Goal: Transaction & Acquisition: Purchase product/service

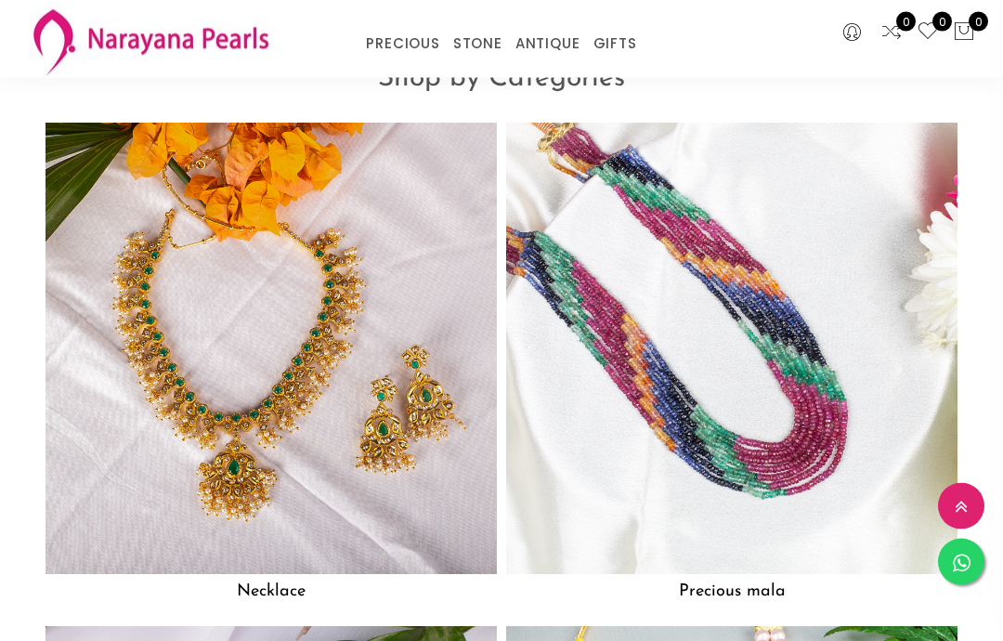
scroll to position [1204, 0]
click at [404, 442] on img at bounding box center [270, 348] width 451 height 451
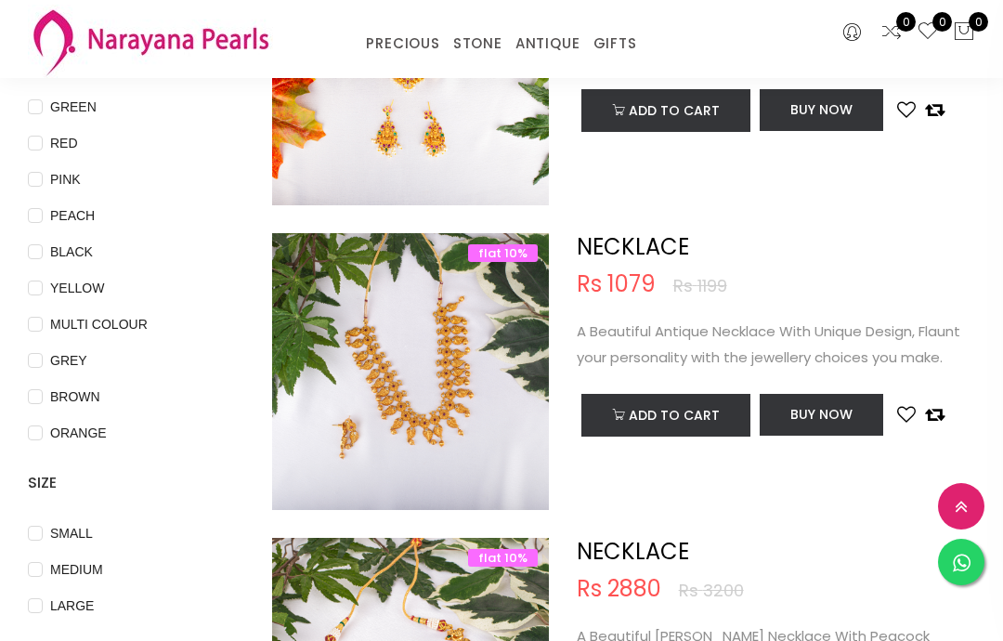
scroll to position [317, 0]
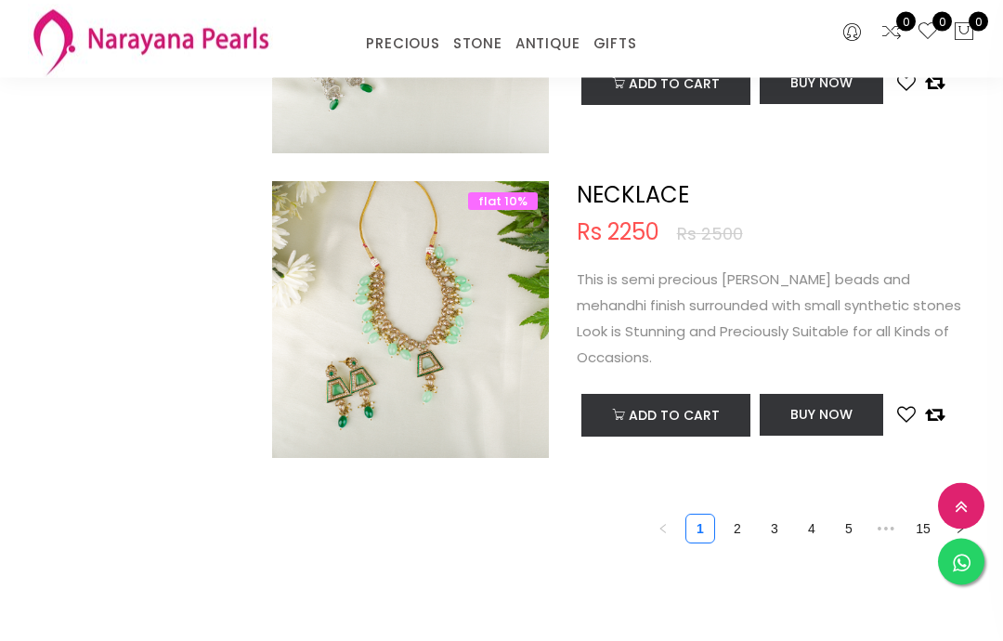
scroll to position [6087, 0]
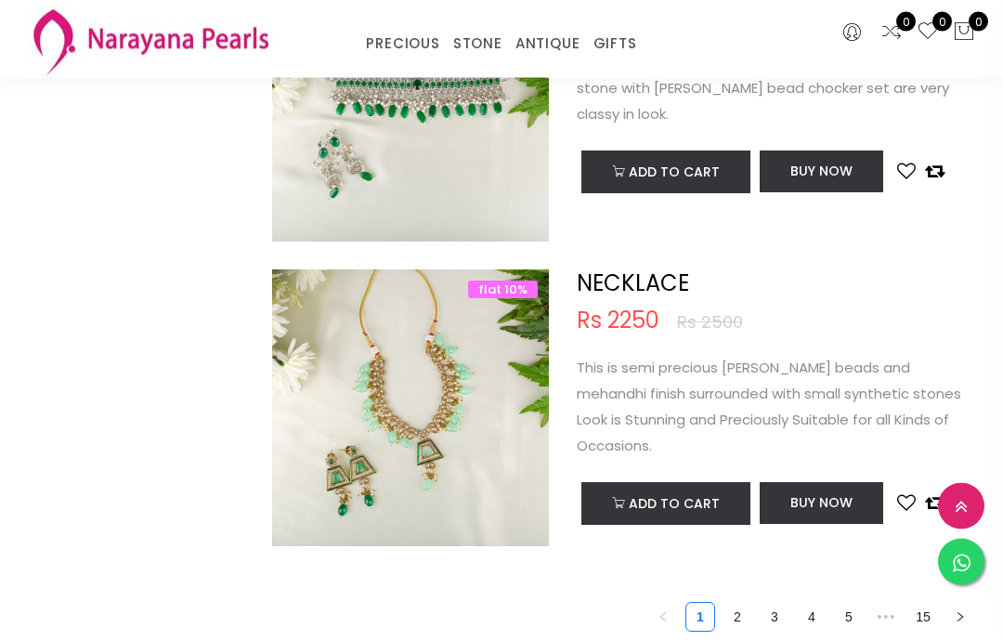
click at [793, 388] on p "This is semi precious [PERSON_NAME] beads and mehandhi finish surrounded with s…" at bounding box center [776, 408] width 398 height 104
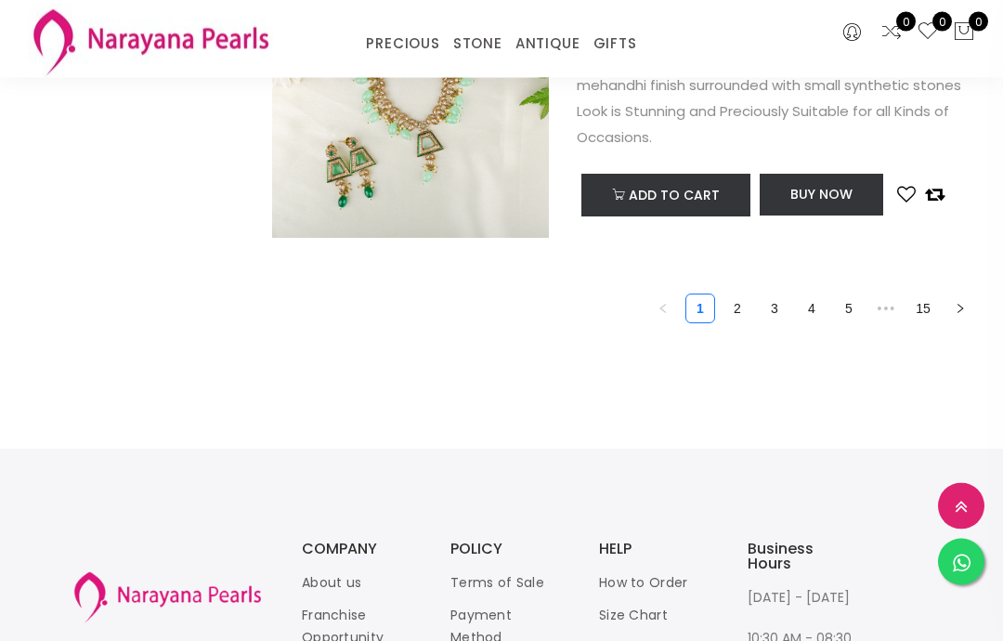
scroll to position [6390, 0]
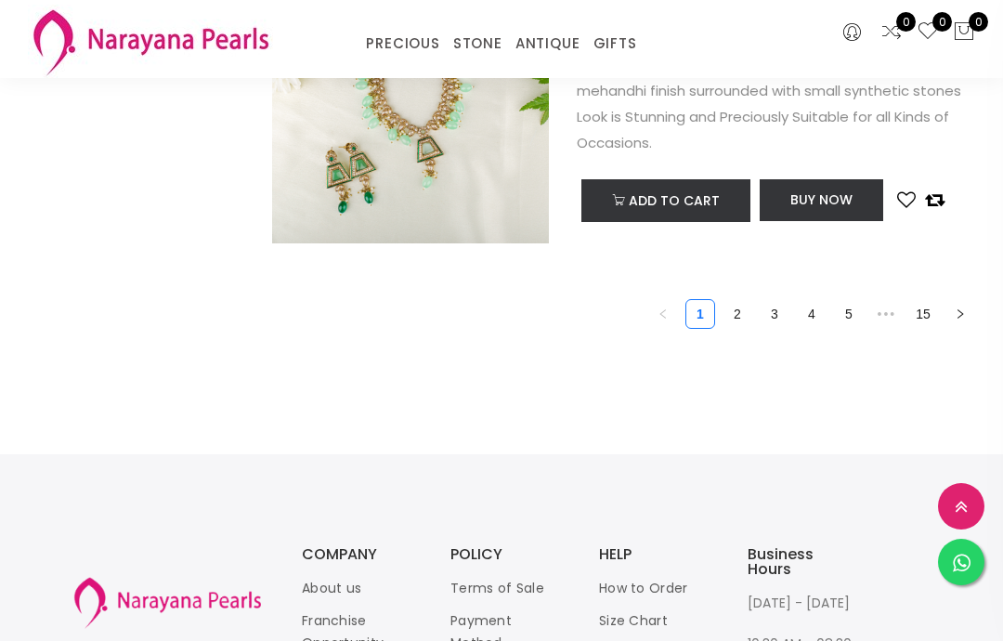
click at [744, 313] on link "2" at bounding box center [737, 314] width 28 height 28
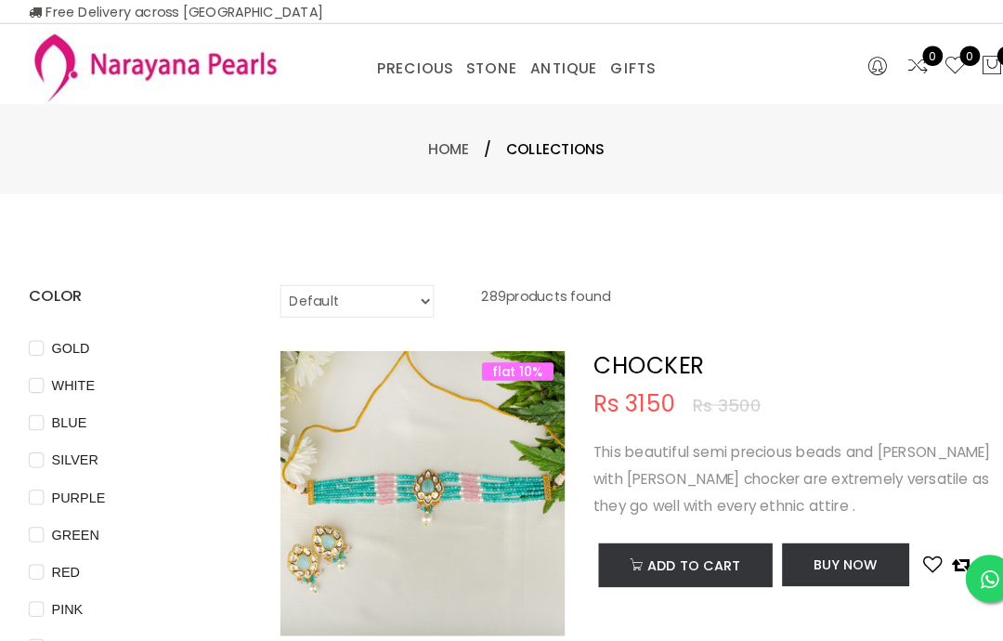
click at [523, 90] on link "NECKLACE" at bounding box center [544, 90] width 158 height 0
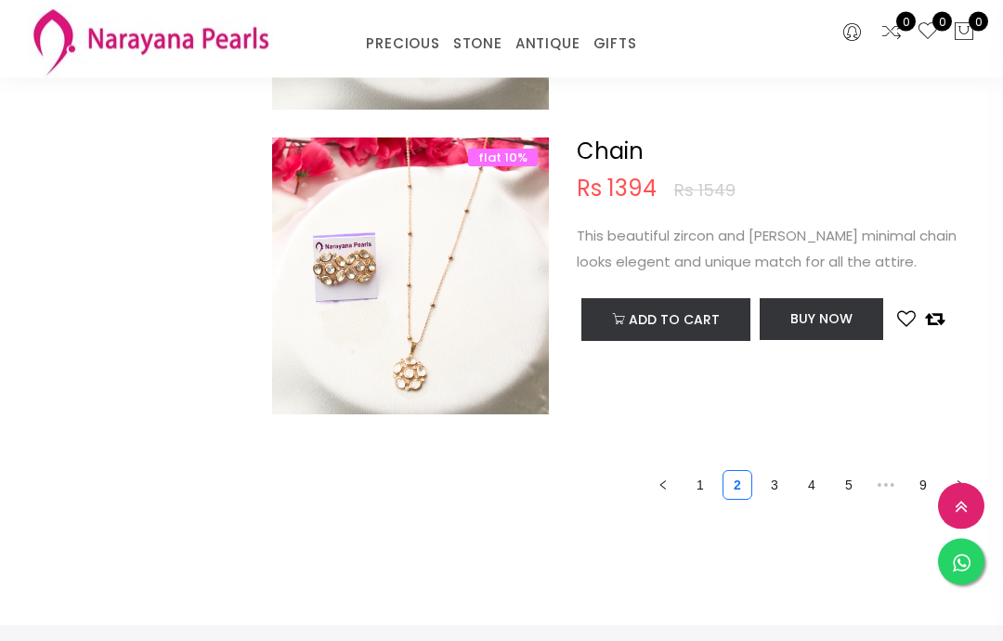
scroll to position [6233, 0]
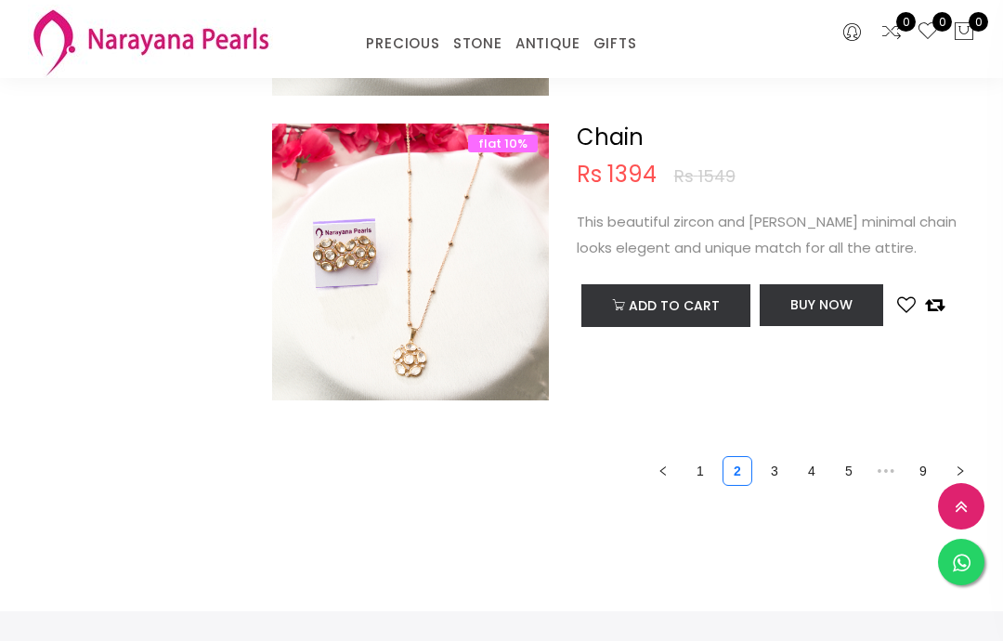
click at [772, 466] on link "3" at bounding box center [774, 471] width 28 height 28
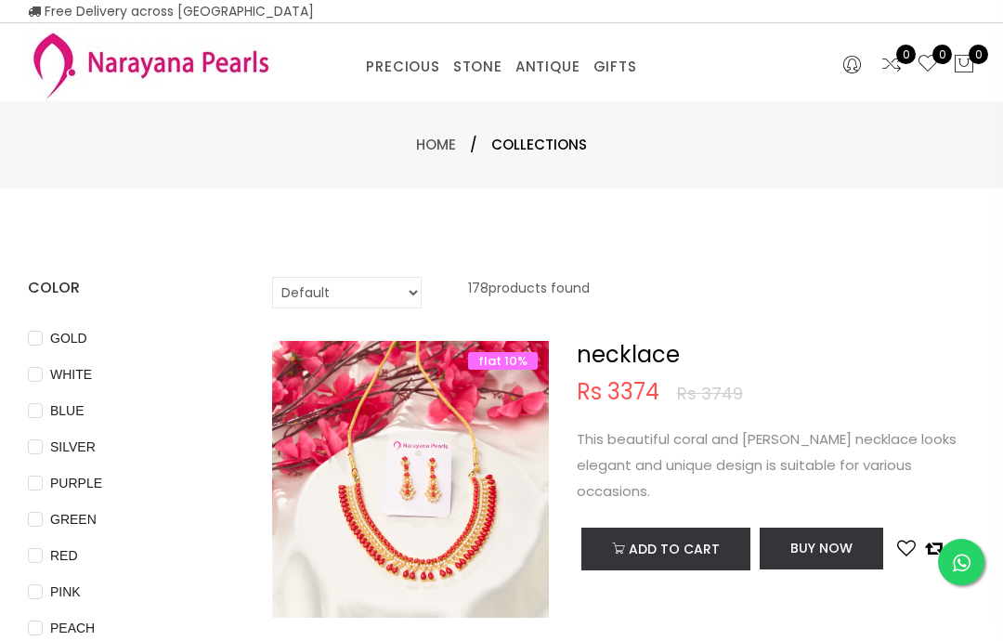
click at [581, 90] on link "NECKLACE" at bounding box center [606, 90] width 158 height 0
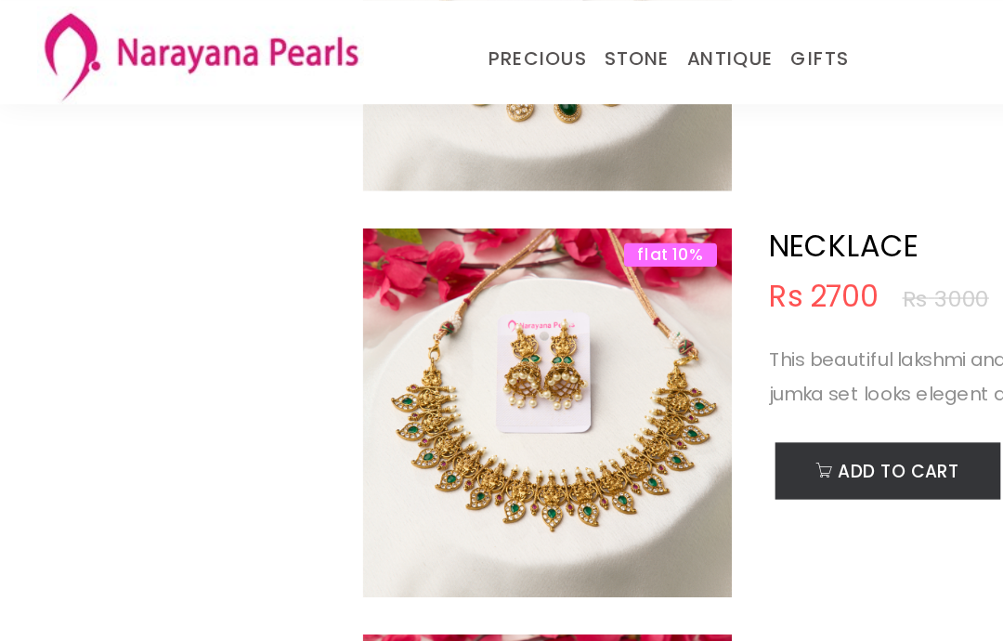
scroll to position [5271, 0]
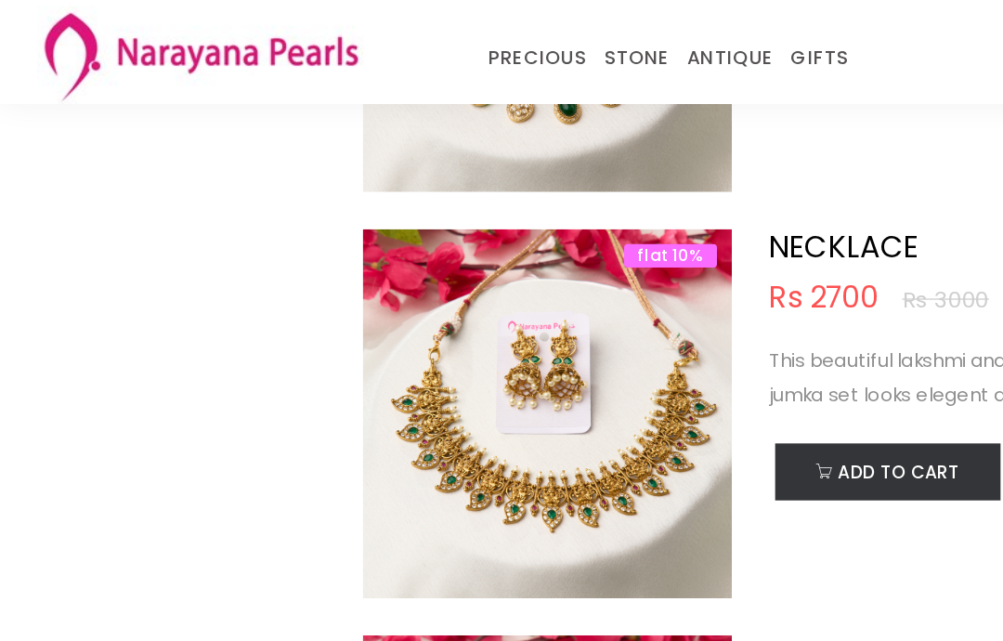
click at [720, 67] on link "TRADITIONAL GIFTS" at bounding box center [684, 67] width 158 height 0
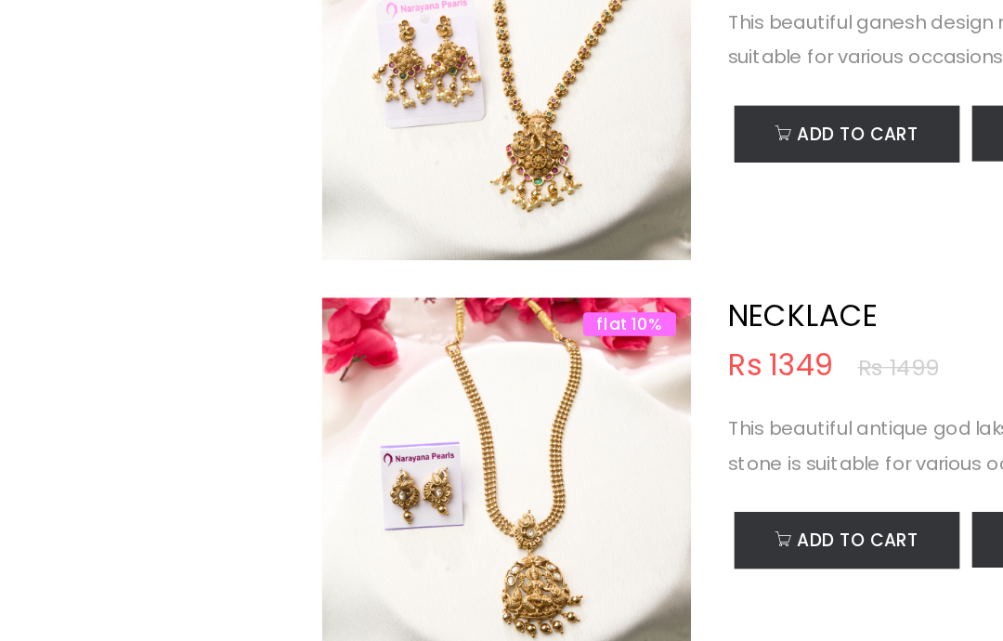
scroll to position [2373, 0]
click at [454, 389] on img at bounding box center [410, 483] width 277 height 277
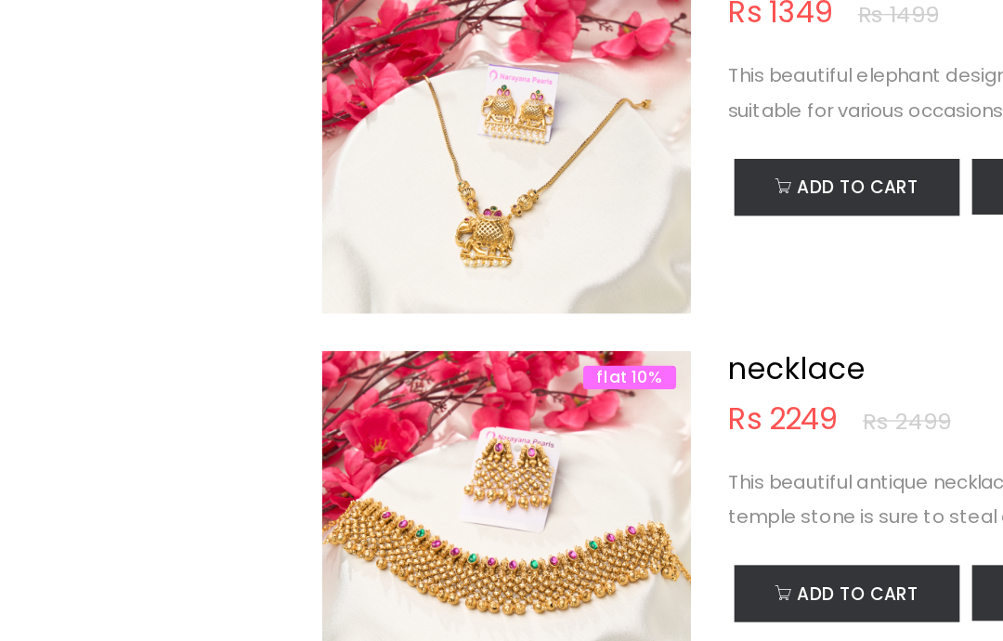
scroll to position [4201, 0]
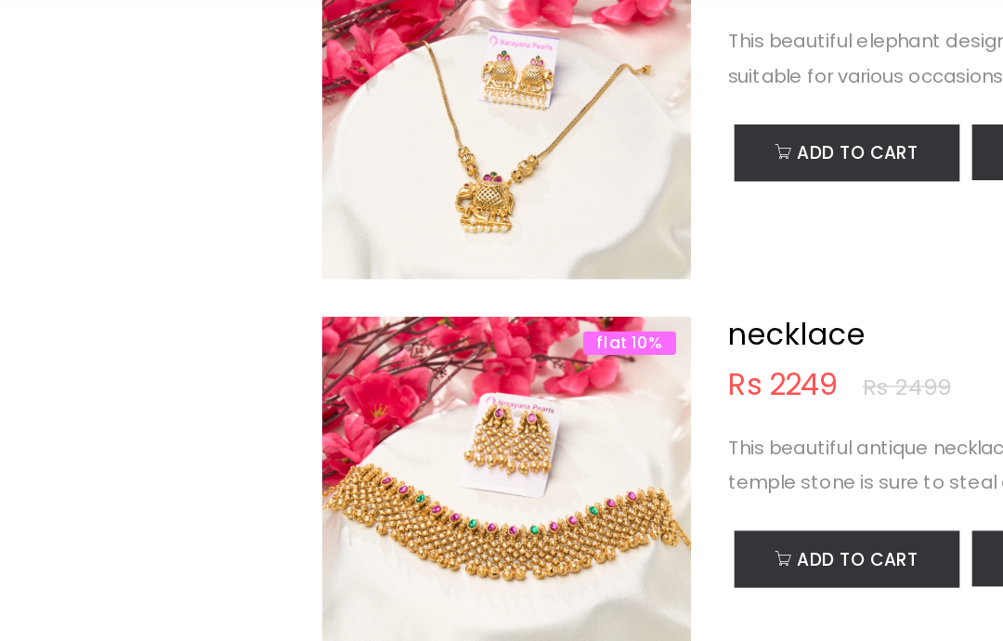
click at [432, 164] on img at bounding box center [410, 180] width 277 height 277
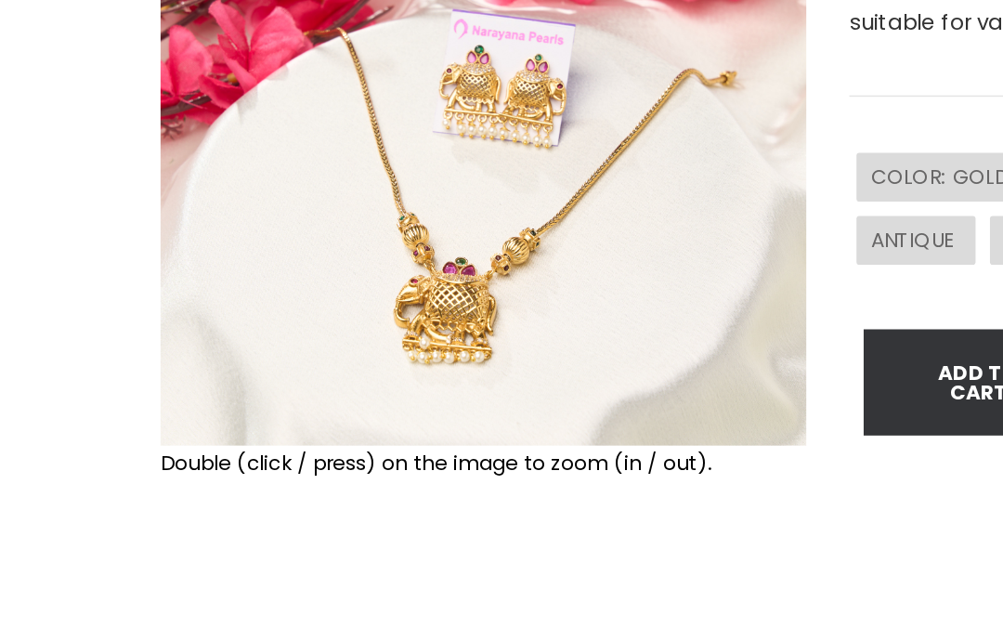
scroll to position [142, 0]
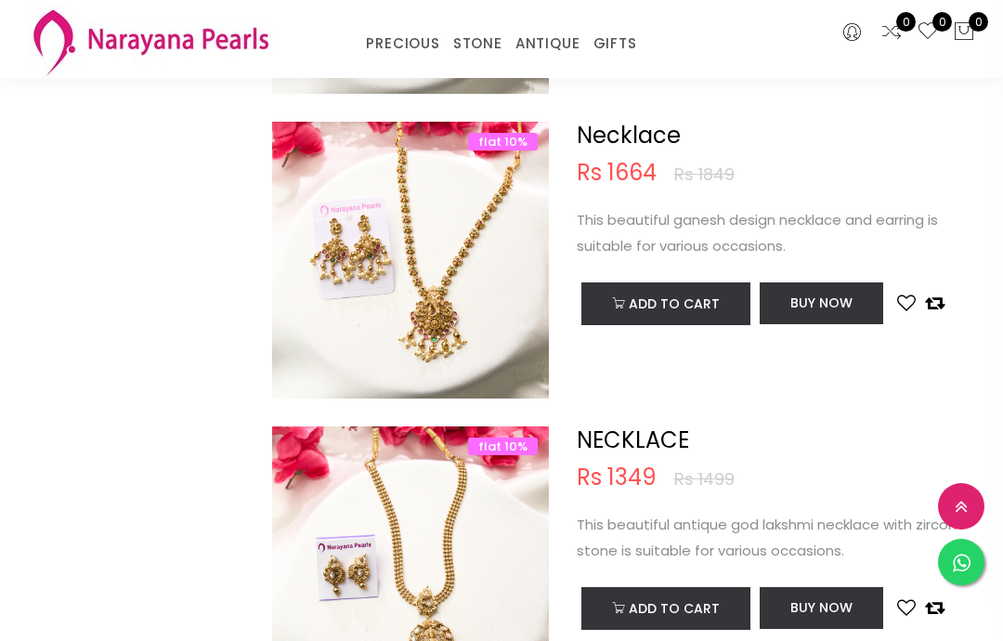
scroll to position [2240, 0]
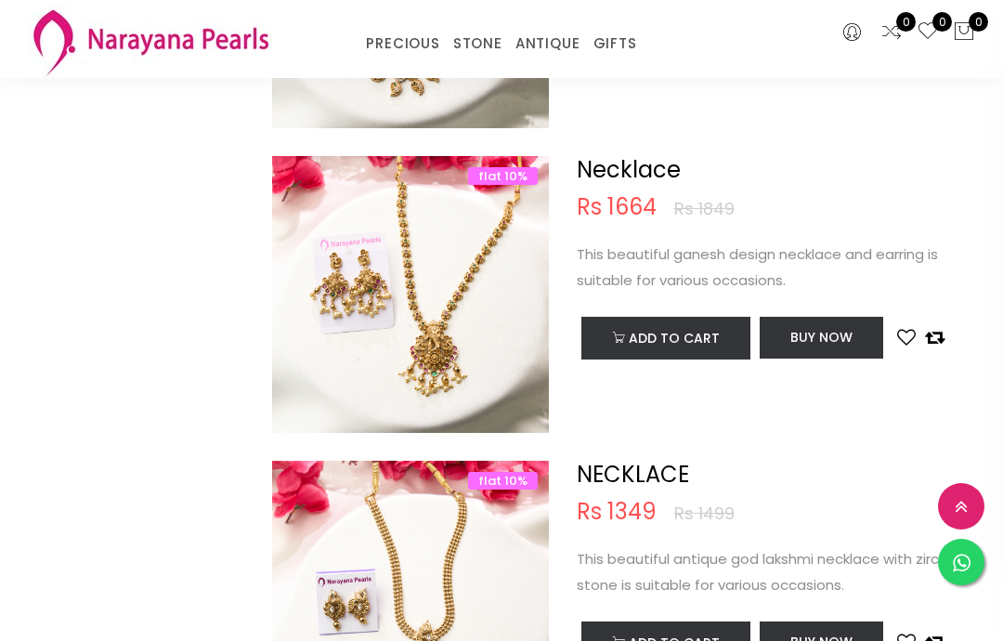
click at [411, 60] on div "PRECIOUS CUSTOM MADE-GEMS PRECIOUS [PERSON_NAME] EARRINGS / JHUMKAS NECKLACE AN…" at bounding box center [501, 39] width 975 height 78
click at [507, 67] on link "CUSTOM MADE-GEMS" at bounding box center [457, 67] width 158 height 0
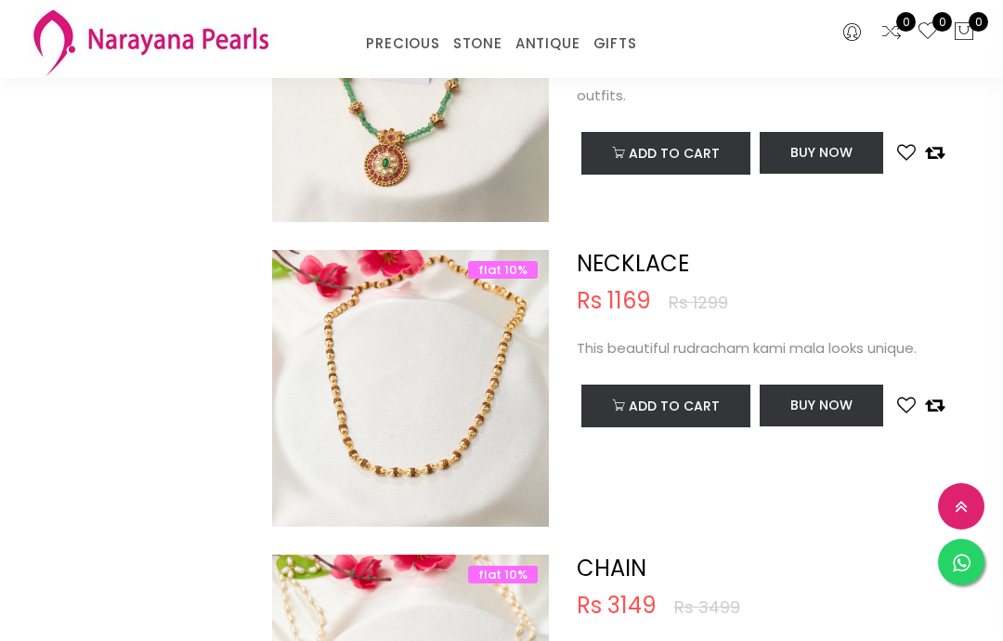
scroll to position [4101, 0]
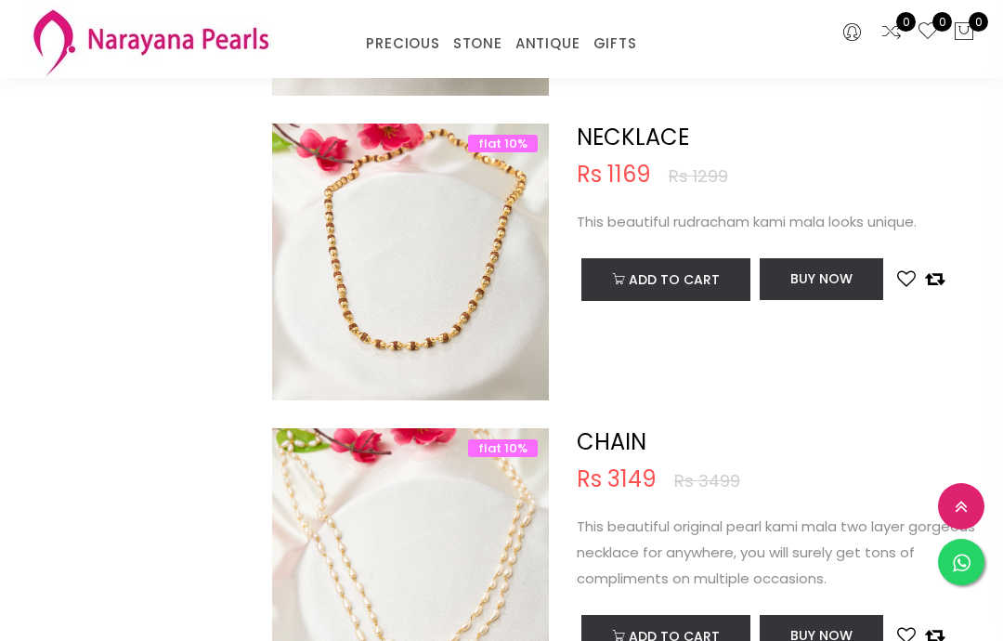
click at [494, 319] on img at bounding box center [410, 280] width 277 height 277
